Goal: Navigation & Orientation: Find specific page/section

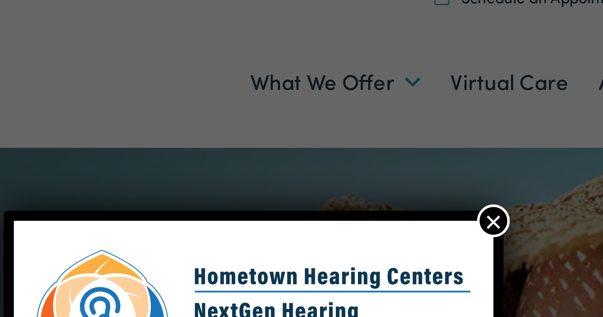
click at [377, 87] on button "×" at bounding box center [375, 86] width 10 height 10
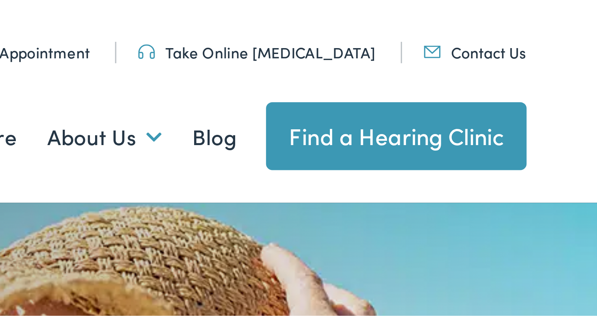
click at [545, 46] on link "Find a Hearing Clinic" at bounding box center [521, 42] width 82 height 21
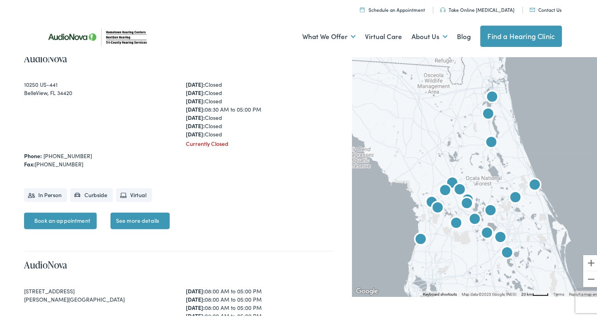
scroll to position [205, 0]
click at [531, 183] on img "Hometown Hearing by AudioNova" at bounding box center [534, 184] width 19 height 19
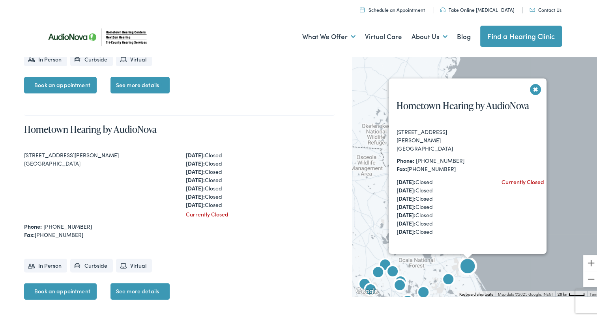
scroll to position [3273, 0]
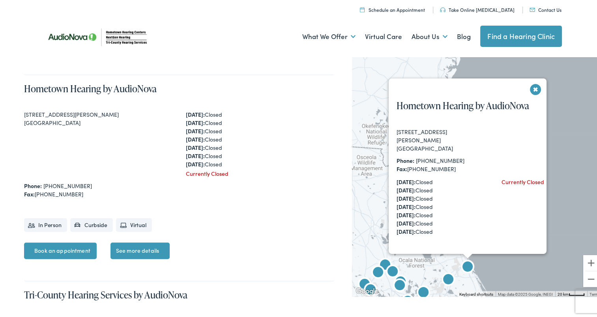
click at [444, 277] on img "AudioNova" at bounding box center [448, 278] width 19 height 19
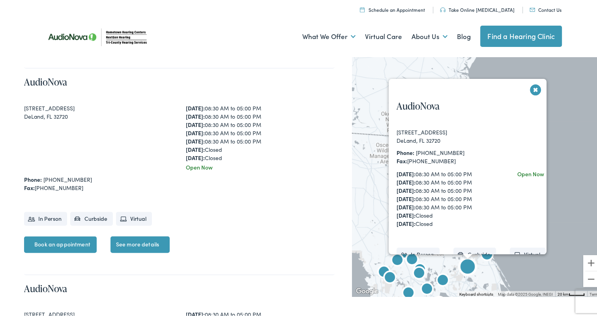
scroll to position [1002, 0]
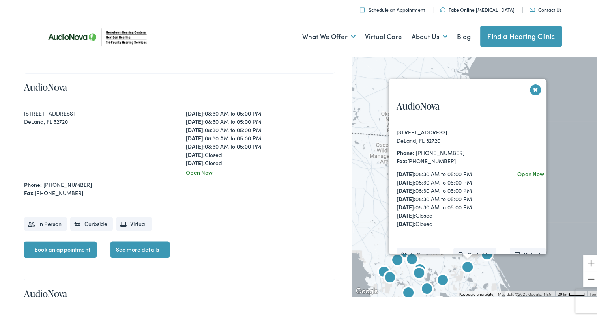
click at [528, 87] on button "Close" at bounding box center [535, 88] width 14 height 14
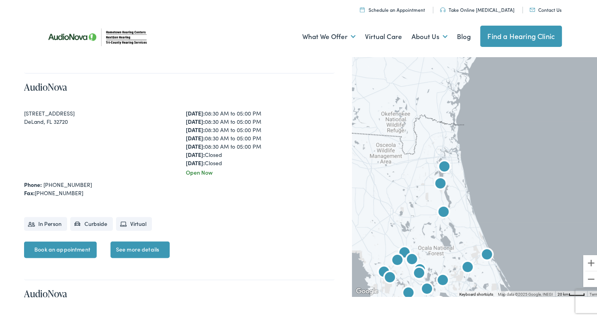
click at [440, 274] on img "AudioNova" at bounding box center [442, 279] width 19 height 19
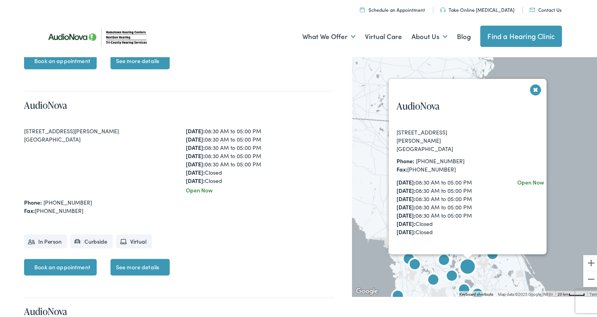
scroll to position [2240, 0]
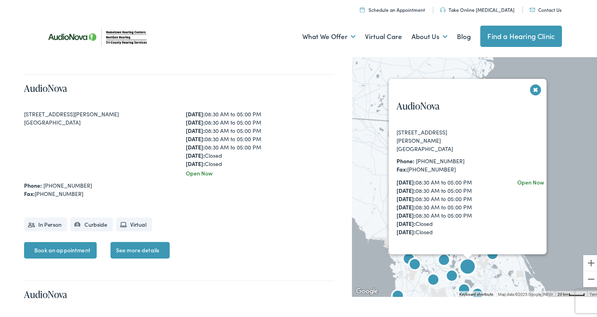
click at [439, 258] on img "AudioNova" at bounding box center [443, 259] width 19 height 19
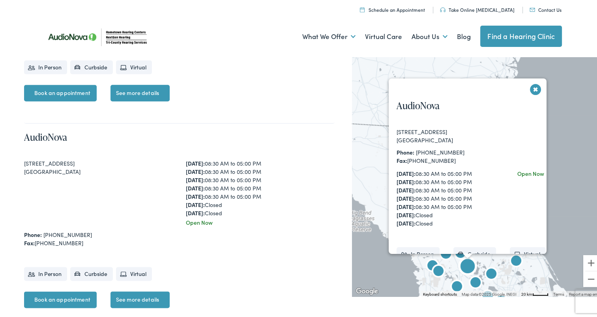
scroll to position [3891, 0]
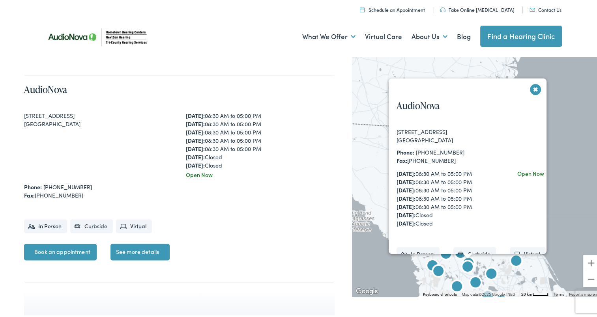
click at [455, 252] on ul "In Person Curbside Virtual" at bounding box center [470, 251] width 165 height 32
